Goal: Use online tool/utility: Utilize a website feature to perform a specific function

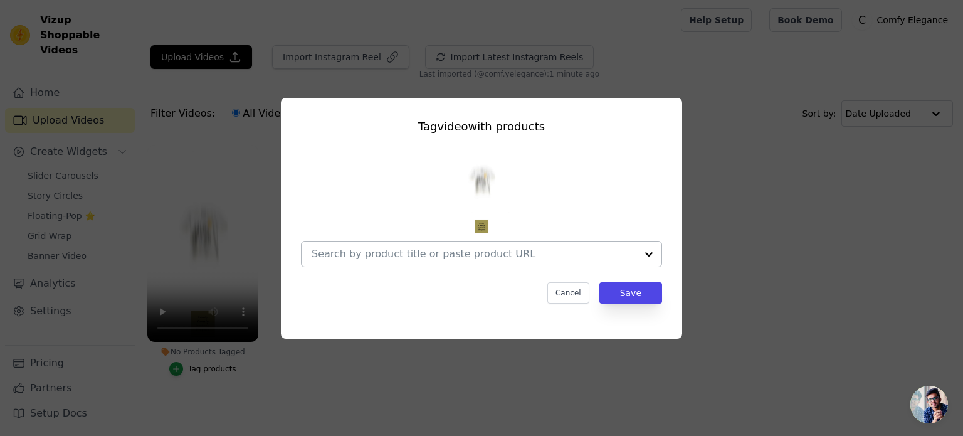
click at [380, 246] on div at bounding box center [474, 253] width 325 height 25
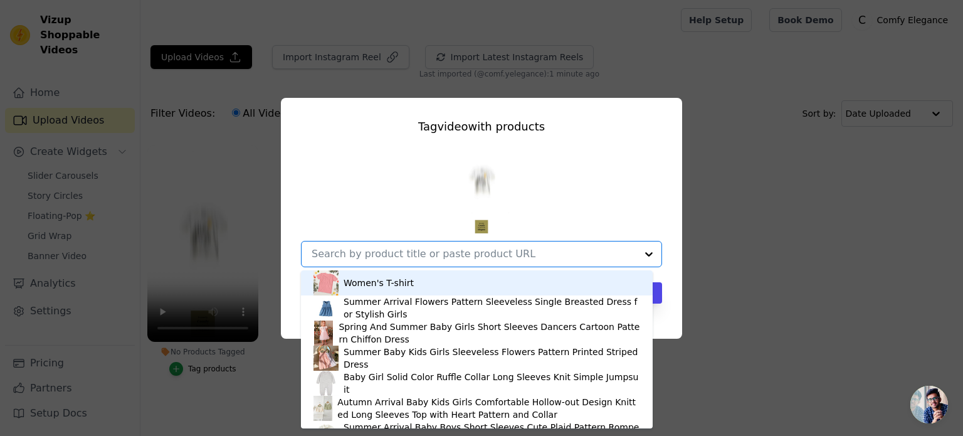
paste input "[URL][DOMAIN_NAME]"
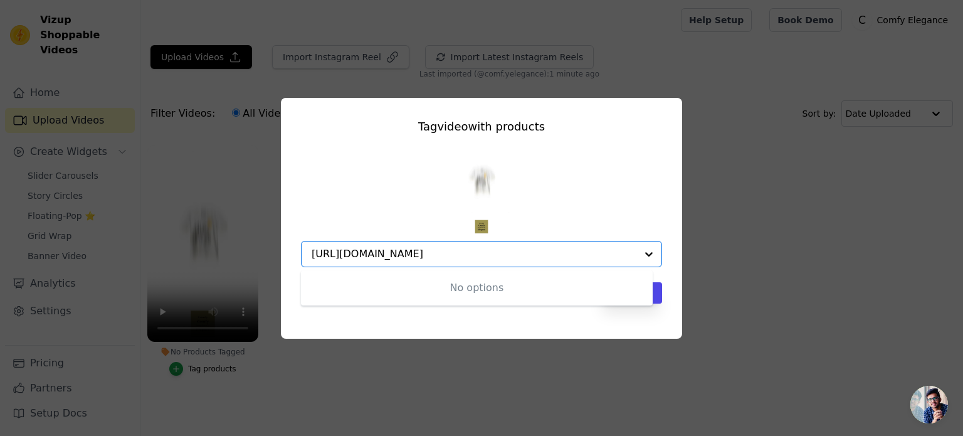
type input "[URL][DOMAIN_NAME]"
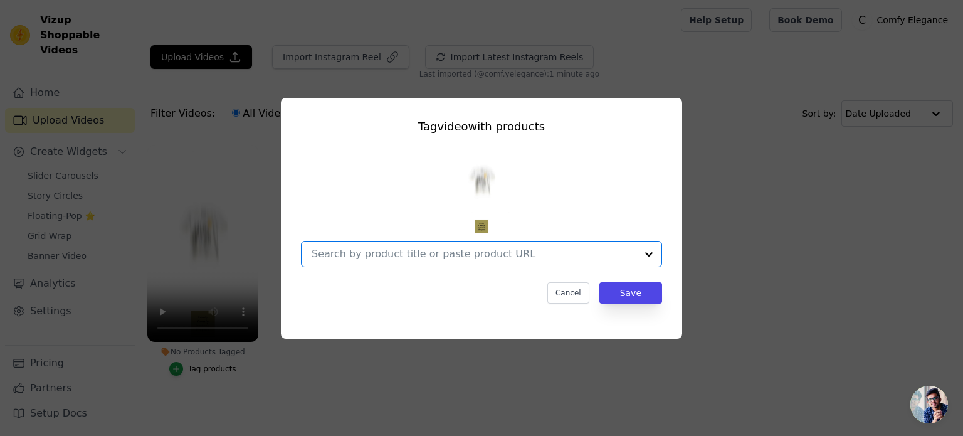
click at [372, 256] on input "No Products Tagged Tag video with products Option undefined, selected. Select i…" at bounding box center [474, 254] width 325 height 12
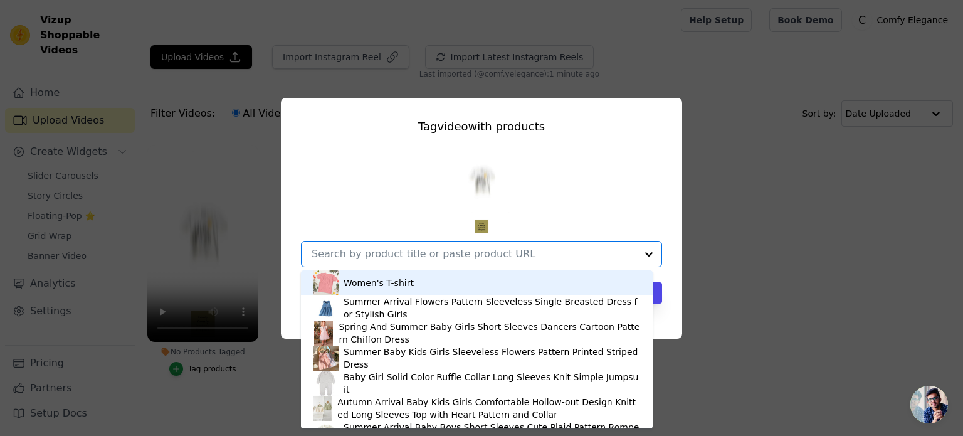
paste input "[URL][DOMAIN_NAME]"
type input "[URL][DOMAIN_NAME]"
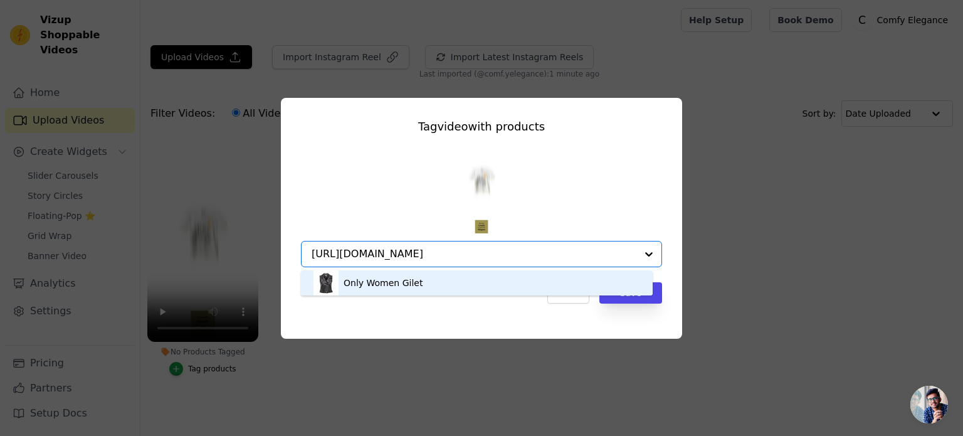
click at [374, 283] on div "Only Women Gilet" at bounding box center [383, 282] width 79 height 13
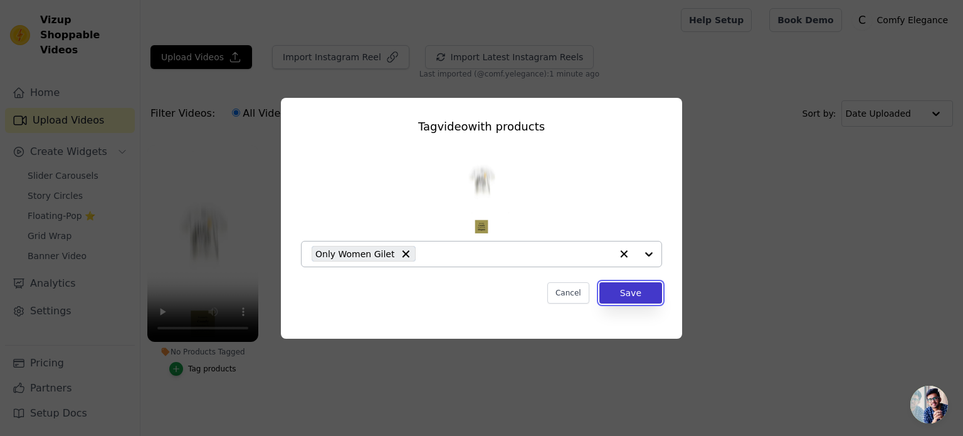
click at [639, 293] on button "Save" at bounding box center [630, 292] width 63 height 21
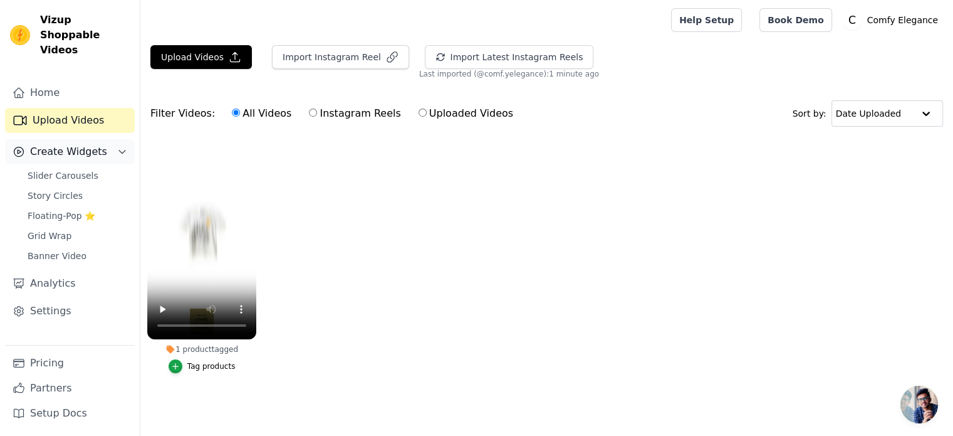
click at [67, 144] on span "Create Widgets" at bounding box center [68, 151] width 77 height 15
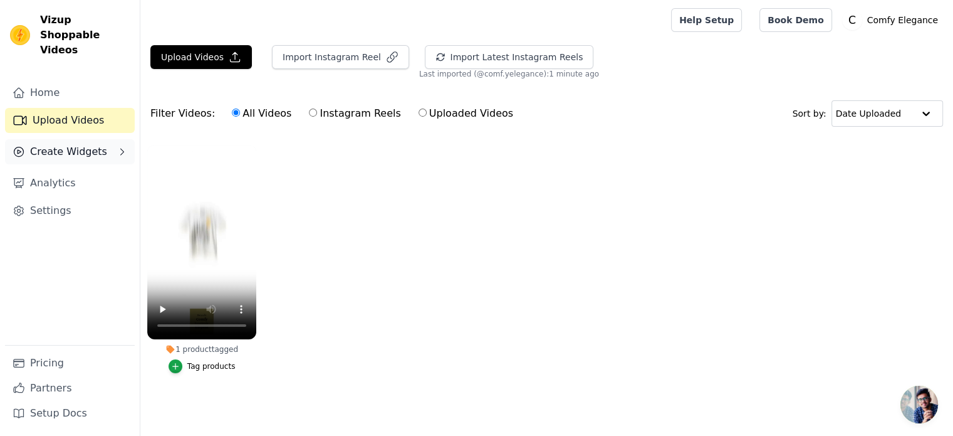
click at [67, 144] on span "Create Widgets" at bounding box center [68, 151] width 77 height 15
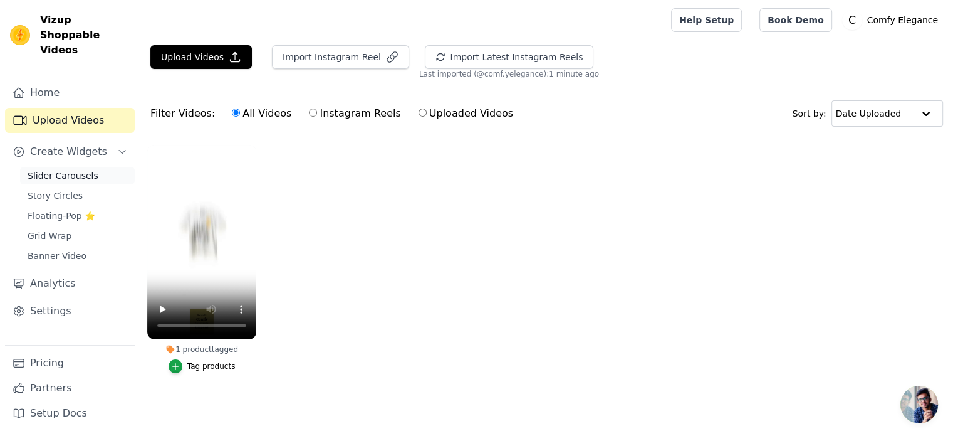
click at [60, 169] on span "Slider Carousels" at bounding box center [63, 175] width 71 height 13
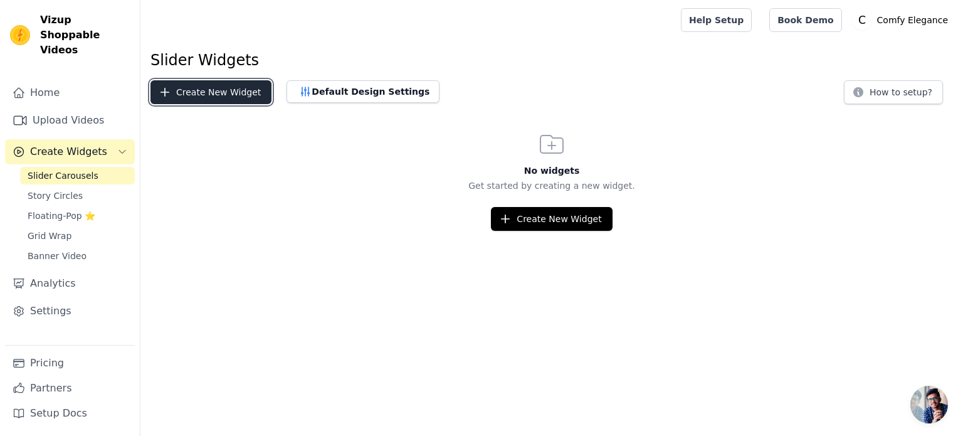
click at [226, 93] on button "Create New Widget" at bounding box center [210, 92] width 121 height 24
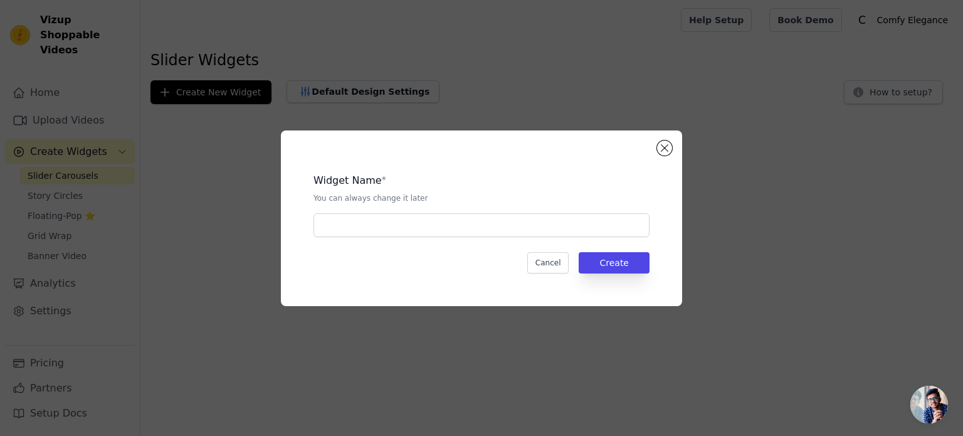
click at [63, 182] on div "Widget Name * You can always change it later Cancel Create" at bounding box center [481, 218] width 923 height 216
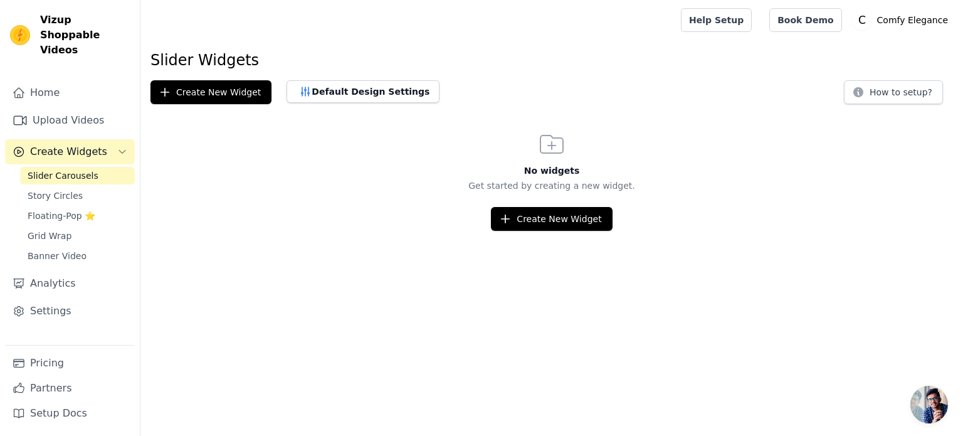
click at [63, 189] on span "Story Circles" at bounding box center [55, 195] width 55 height 13
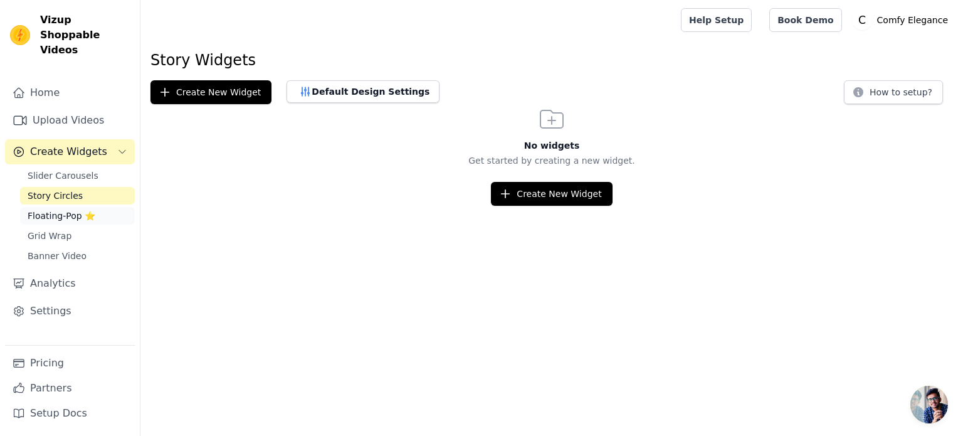
click at [65, 209] on span "Floating-Pop ⭐" at bounding box center [62, 215] width 68 height 13
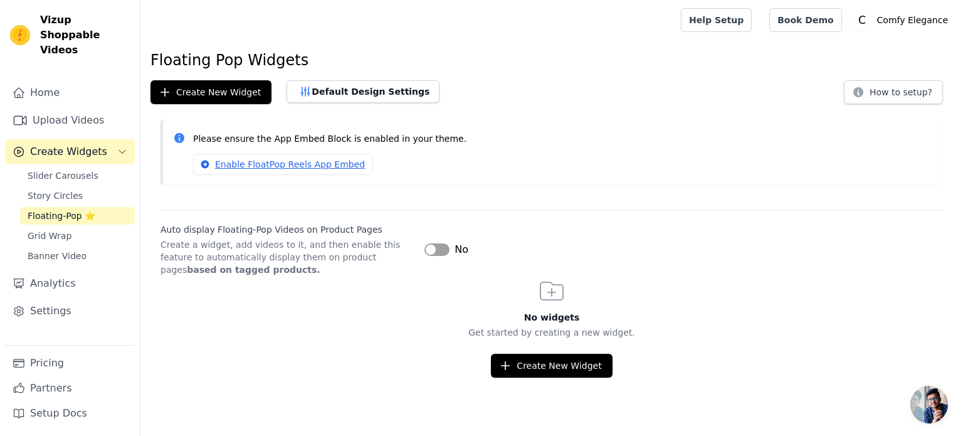
click at [434, 250] on button "Label" at bounding box center [436, 249] width 25 height 13
click at [278, 163] on link "Enable FloatPop Reels App Embed" at bounding box center [283, 164] width 180 height 21
